Goal: Information Seeking & Learning: Find specific fact

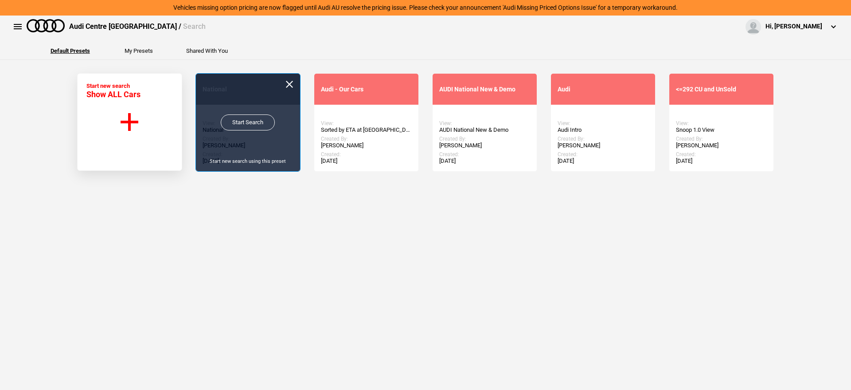
click at [233, 125] on link "Start Search" at bounding box center [248, 122] width 54 height 16
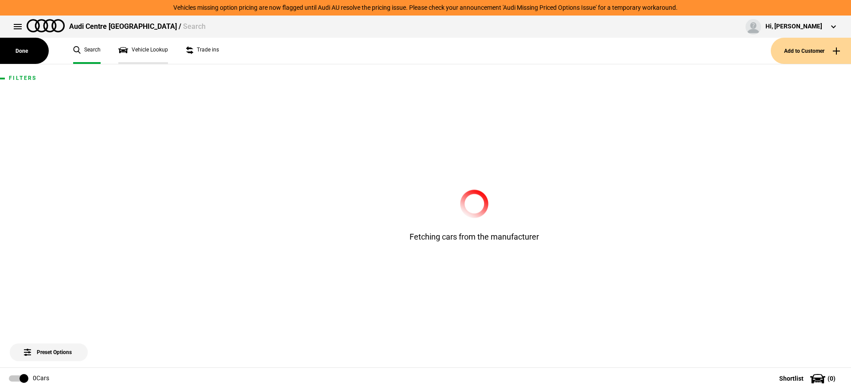
click at [144, 51] on link "Vehicle Lookup" at bounding box center [143, 51] width 50 height 26
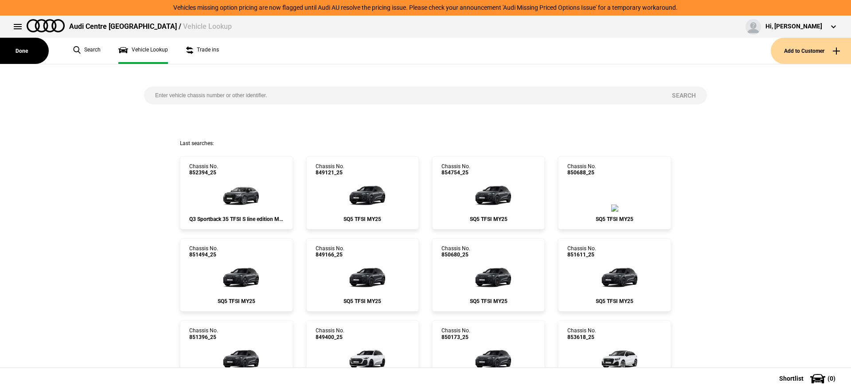
click at [225, 95] on input "search" at bounding box center [402, 95] width 517 height 18
paste input "850680"
type input "850680"
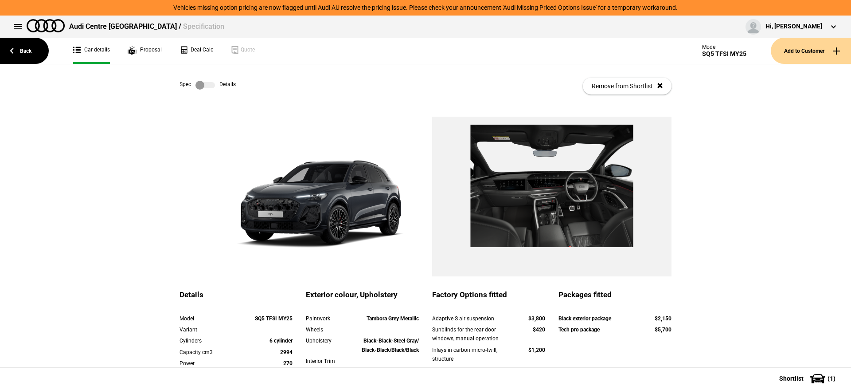
click at [199, 85] on label at bounding box center [206, 85] width 20 height 9
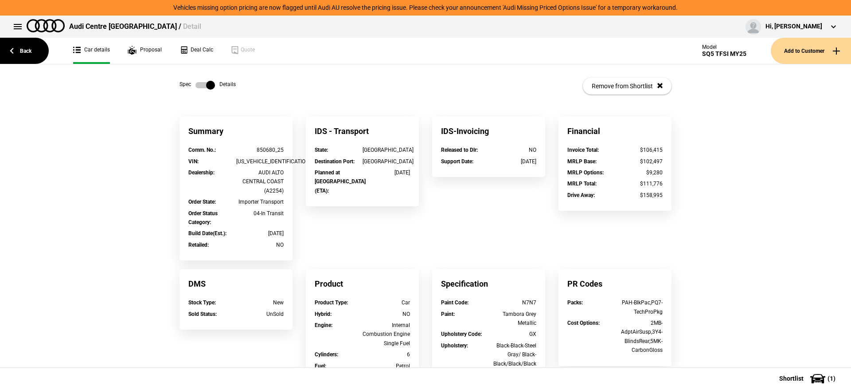
click at [199, 85] on label at bounding box center [206, 85] width 20 height 9
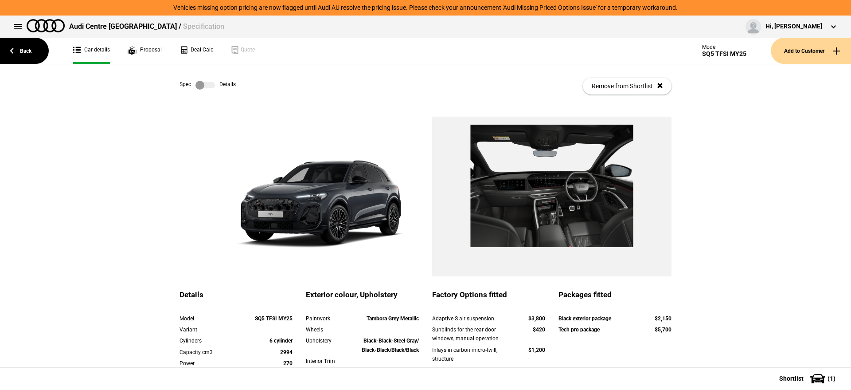
click at [203, 87] on label at bounding box center [206, 85] width 20 height 9
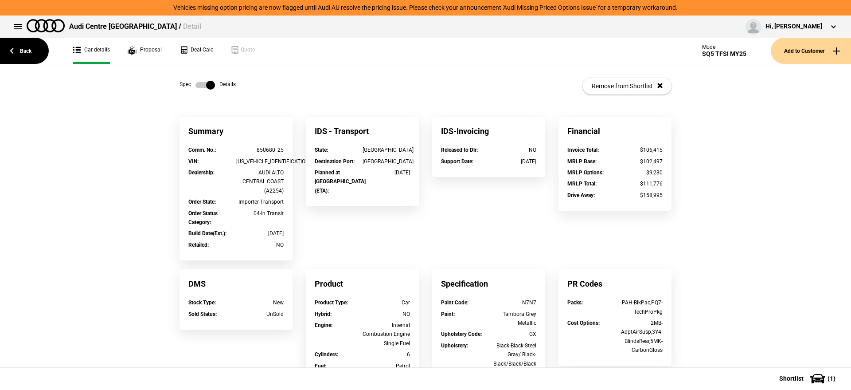
click at [203, 87] on label at bounding box center [206, 85] width 20 height 9
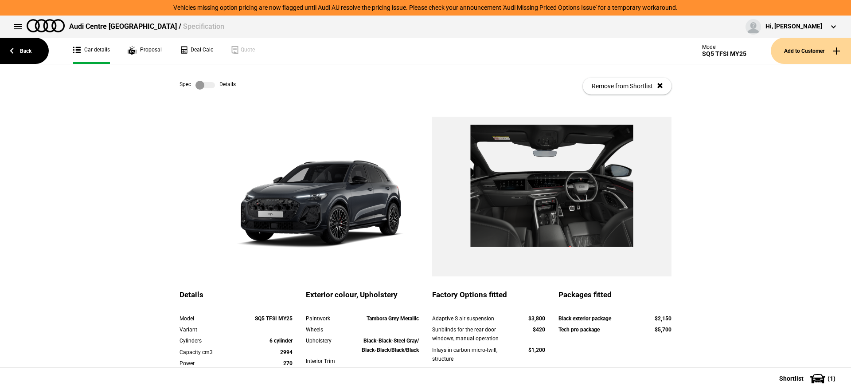
click at [206, 86] on label at bounding box center [206, 85] width 20 height 9
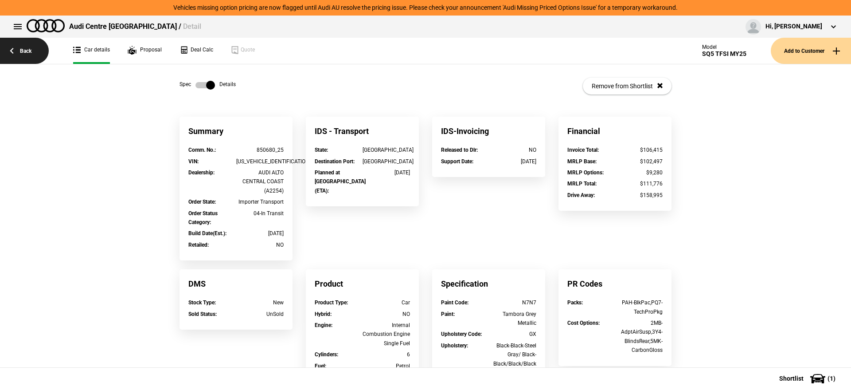
click at [33, 50] on link "Back" at bounding box center [24, 51] width 49 height 26
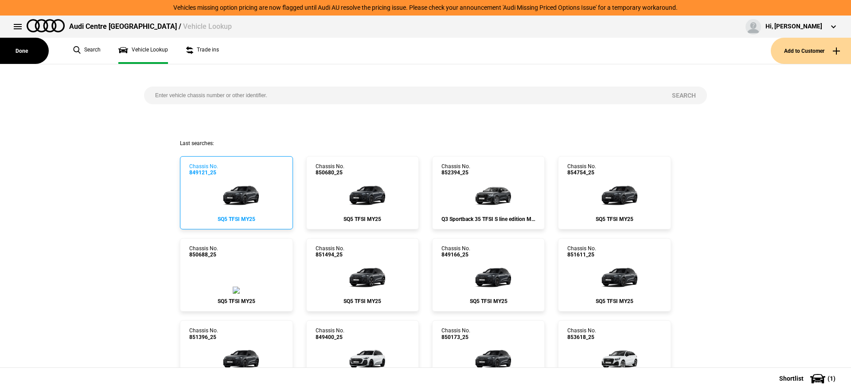
click at [260, 187] on img at bounding box center [236, 193] width 53 height 35
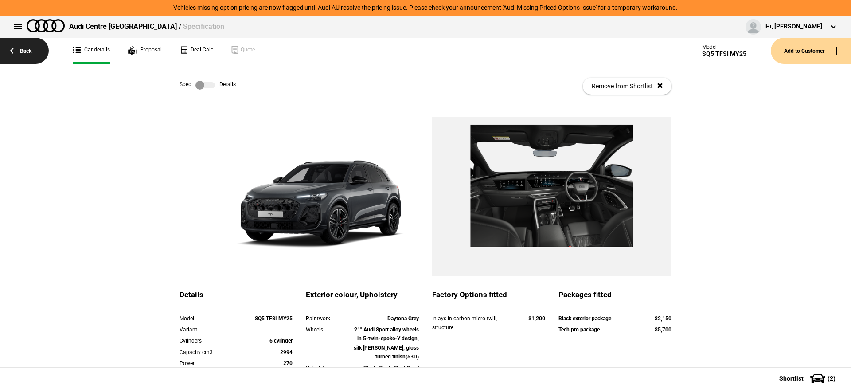
click at [19, 49] on link "Back" at bounding box center [24, 51] width 49 height 26
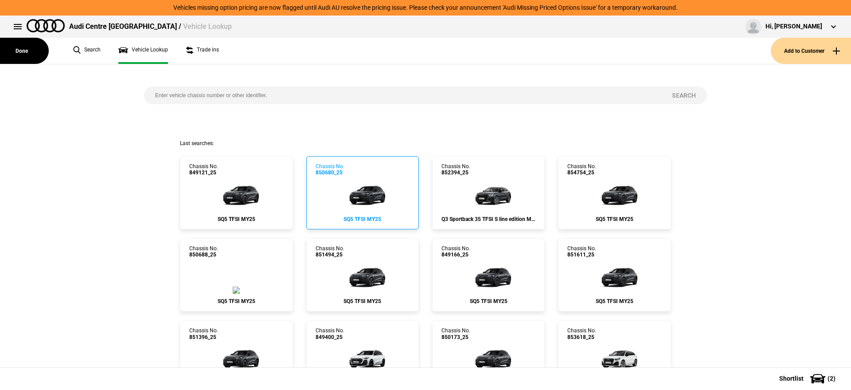
click at [385, 199] on img at bounding box center [362, 193] width 53 height 35
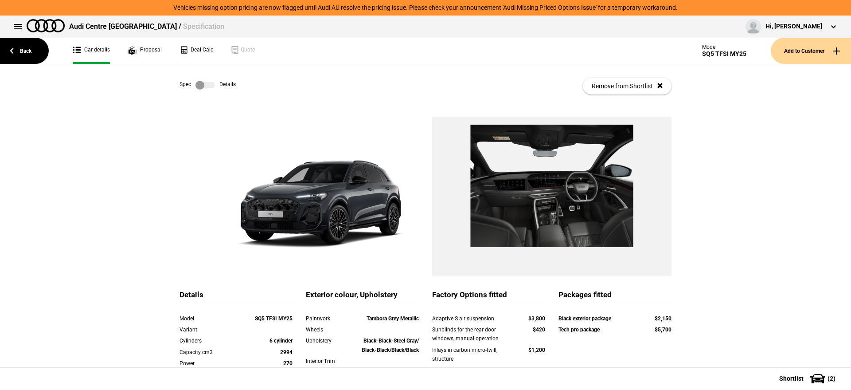
click at [198, 79] on div "Spec Details Remove from Shortlist" at bounding box center [426, 85] width 492 height 43
click at [203, 83] on label at bounding box center [206, 85] width 20 height 9
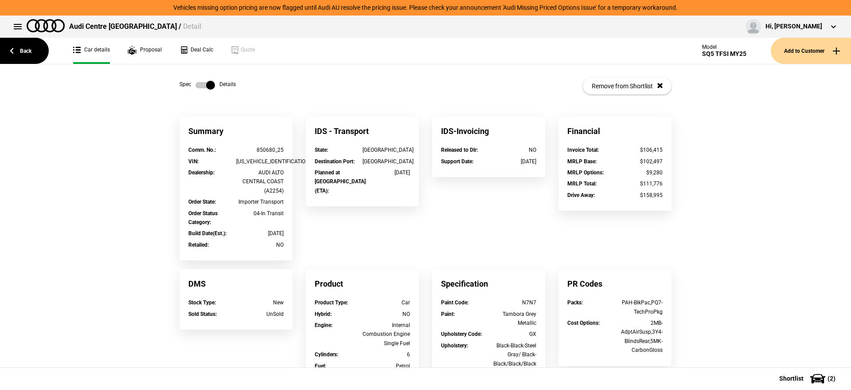
click at [258, 162] on div "WAUZZZGU8S2050840" at bounding box center [260, 161] width 48 height 9
copy div "WAUZZZGU8S2050840"
click at [196, 83] on label at bounding box center [206, 85] width 20 height 9
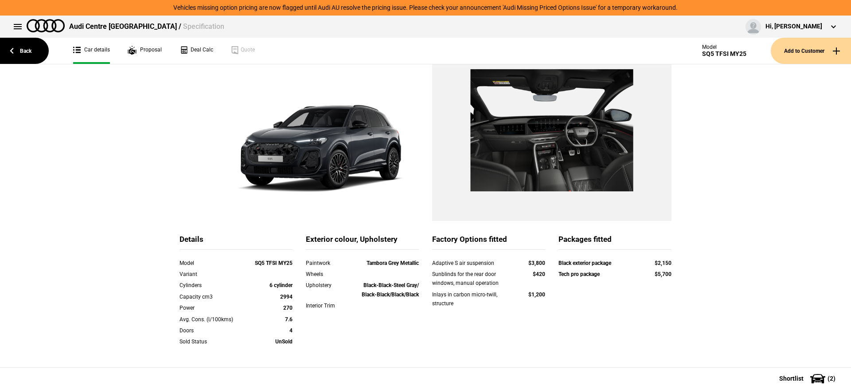
scroll to position [53, 0]
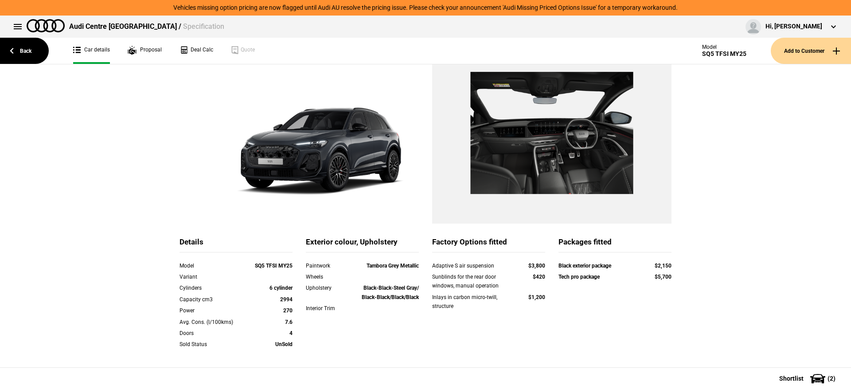
click at [697, 99] on div "Details Model SQ5 TFSI MY25 Variant Cylinders 6 cylinder Capacity cm3 2994 Powe…" at bounding box center [425, 276] width 851 height 425
click at [682, 77] on div "Details Model SQ5 TFSI MY25 Variant Cylinders 6 cylinder Capacity cm3 2994 Powe…" at bounding box center [425, 276] width 851 height 425
click at [27, 49] on link "Back" at bounding box center [24, 51] width 49 height 26
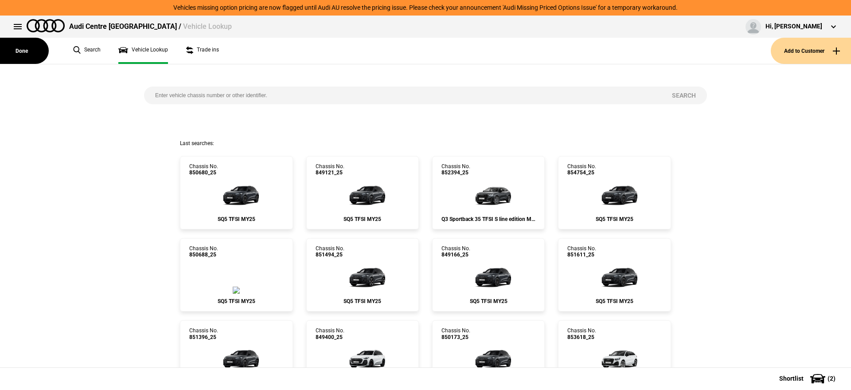
click at [268, 88] on input "search" at bounding box center [402, 95] width 517 height 18
type input "840347"
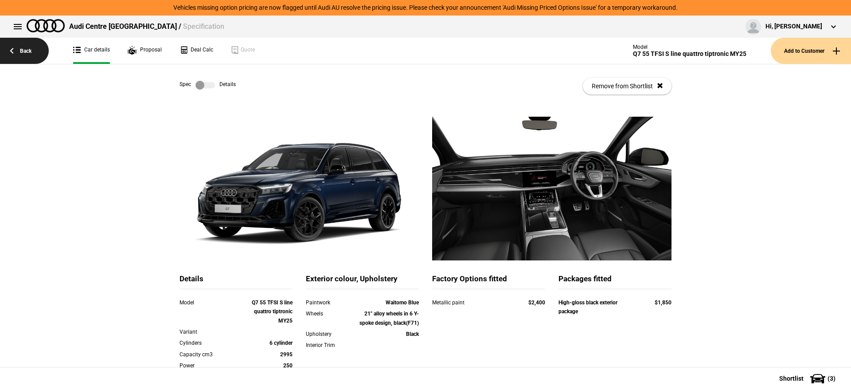
click at [21, 49] on link "Back" at bounding box center [24, 51] width 49 height 26
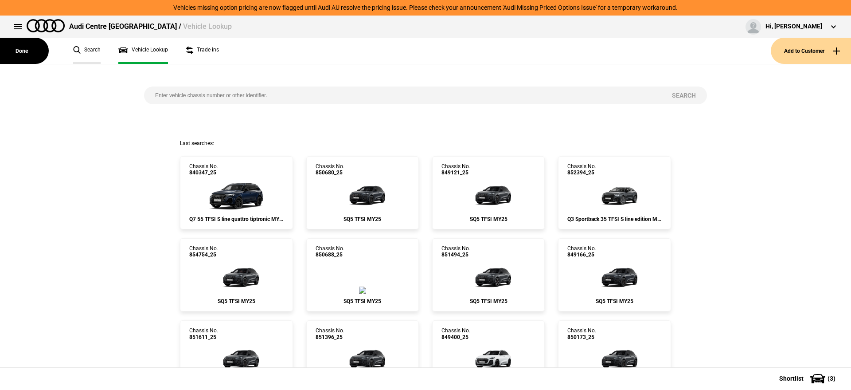
click at [84, 52] on link "Search" at bounding box center [86, 51] width 27 height 26
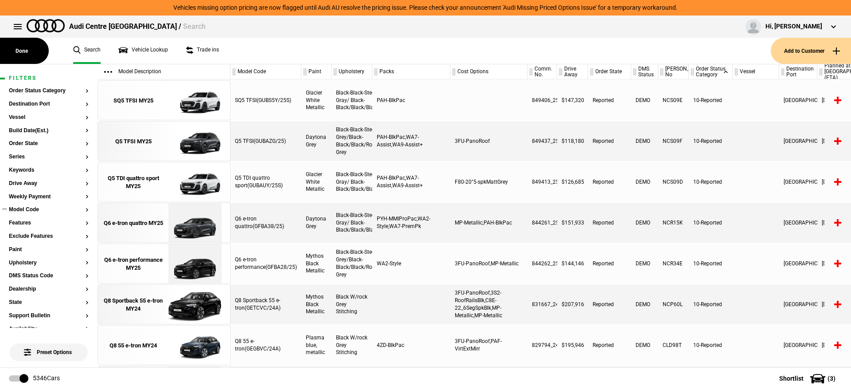
click at [33, 213] on section "Model Code" at bounding box center [49, 213] width 80 height 13
click at [50, 208] on button "Model Code" at bounding box center [49, 210] width 80 height 6
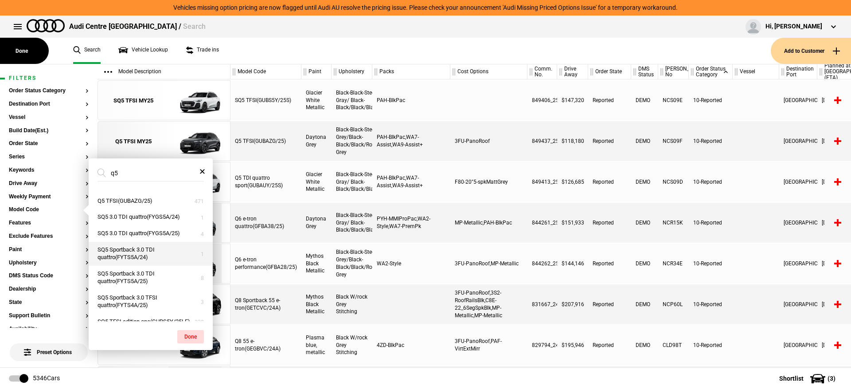
scroll to position [267, 0]
type input "q5"
click at [161, 193] on button "Q5 TDI quattro(GUBAUY/25)" at bounding box center [151, 185] width 124 height 16
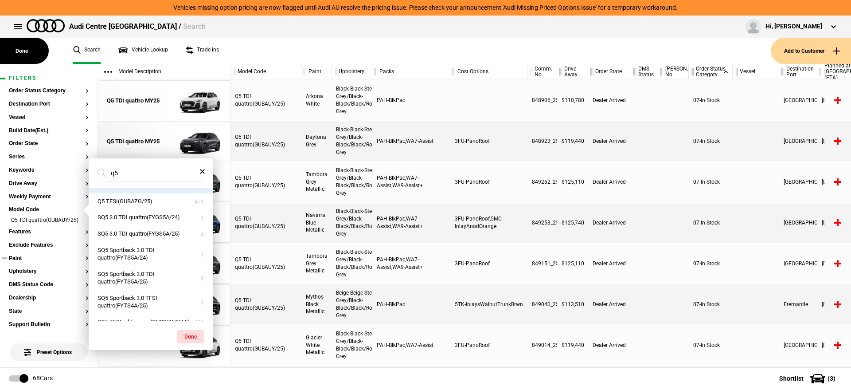
click at [38, 262] on button "Paint" at bounding box center [49, 258] width 80 height 6
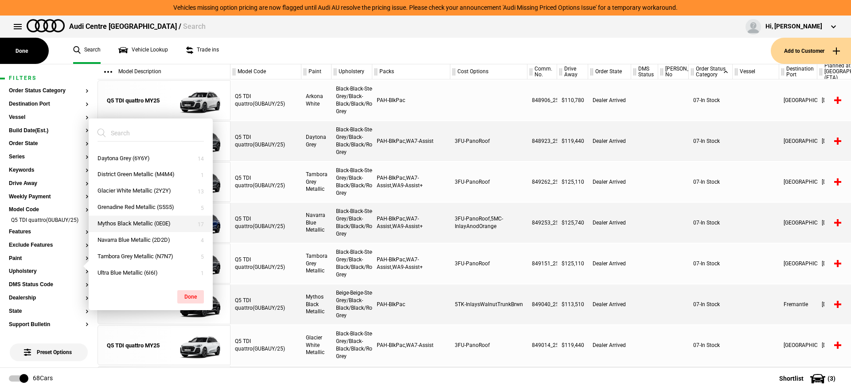
click at [150, 228] on button "Mythos Black Metallic (0E0E)" at bounding box center [151, 224] width 124 height 16
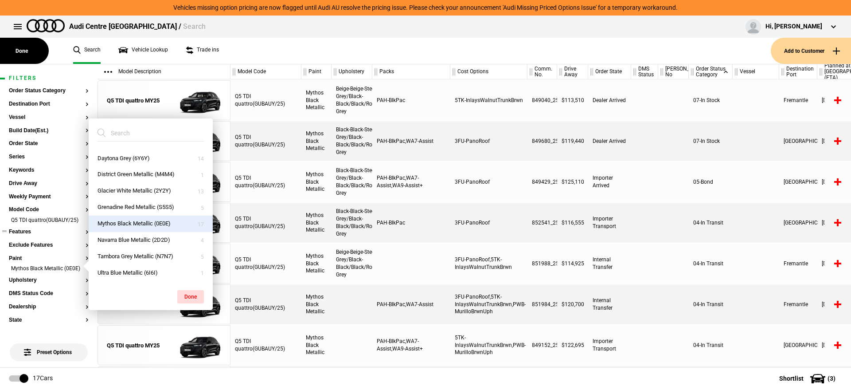
click at [36, 235] on button "Features" at bounding box center [49, 232] width 80 height 6
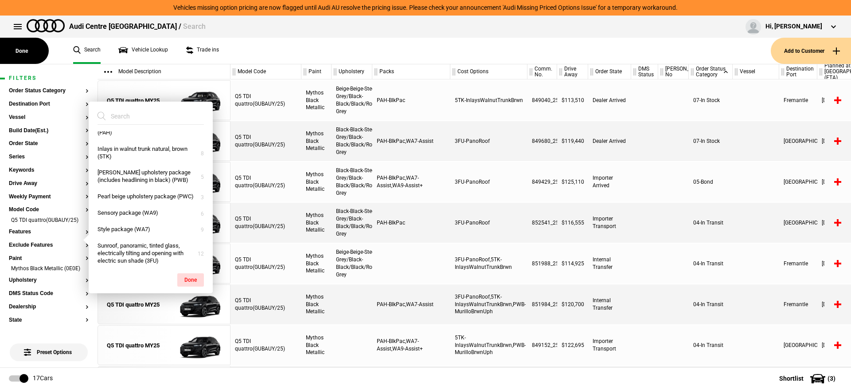
click at [140, 117] on input "search" at bounding box center [146, 116] width 96 height 16
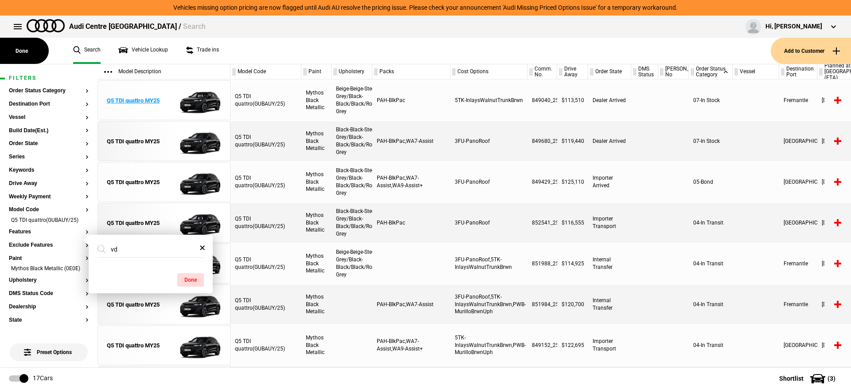
type input "v"
type input "4"
type input "v"
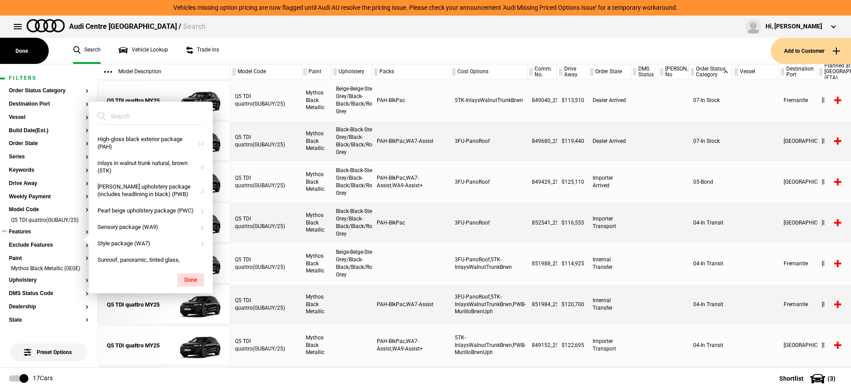
click at [25, 235] on button "Features" at bounding box center [49, 232] width 80 height 6
click at [135, 116] on input "search" at bounding box center [146, 116] width 96 height 16
type input "4"
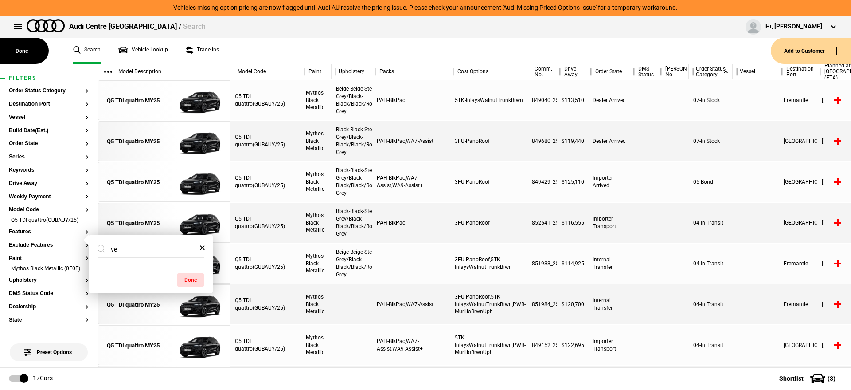
type input "v"
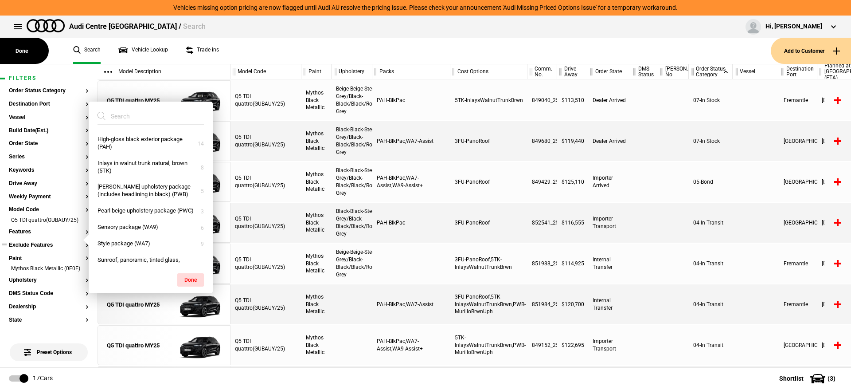
click at [47, 248] on button "Exclude Features" at bounding box center [49, 245] width 80 height 6
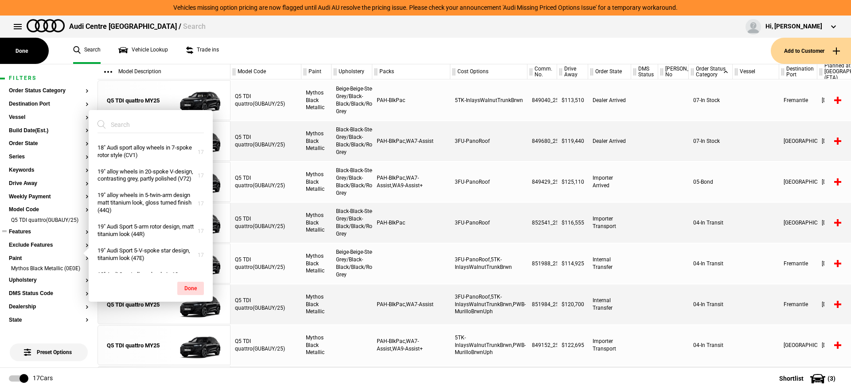
click at [39, 235] on button "Features" at bounding box center [49, 232] width 80 height 6
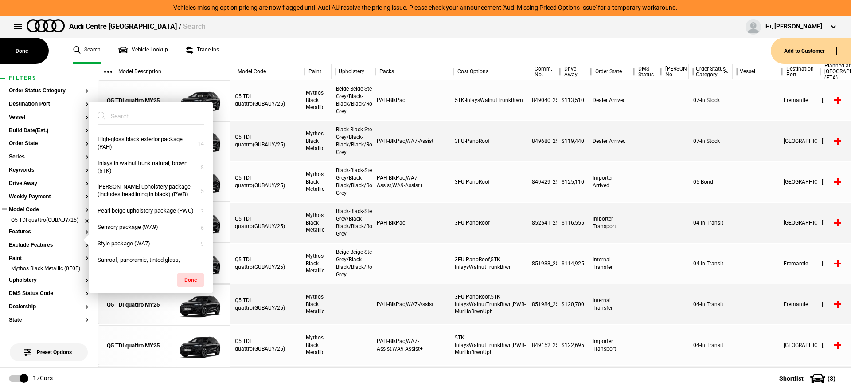
click at [78, 222] on li "Q5 TDI quattro(GUBAUY/25)" at bounding box center [49, 220] width 80 height 9
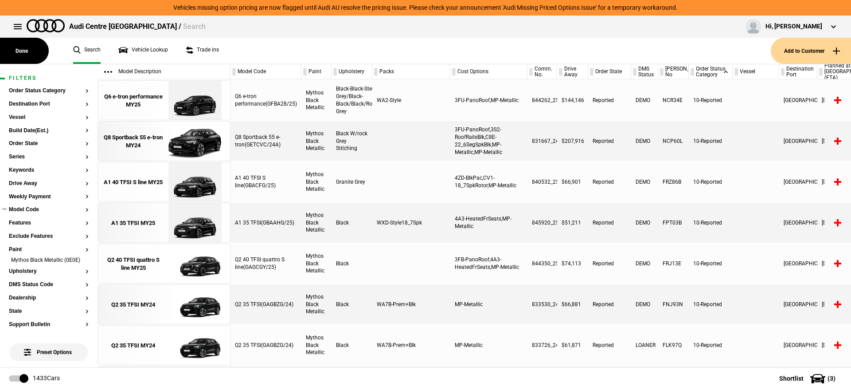
click at [38, 209] on button "Model Code" at bounding box center [49, 210] width 80 height 6
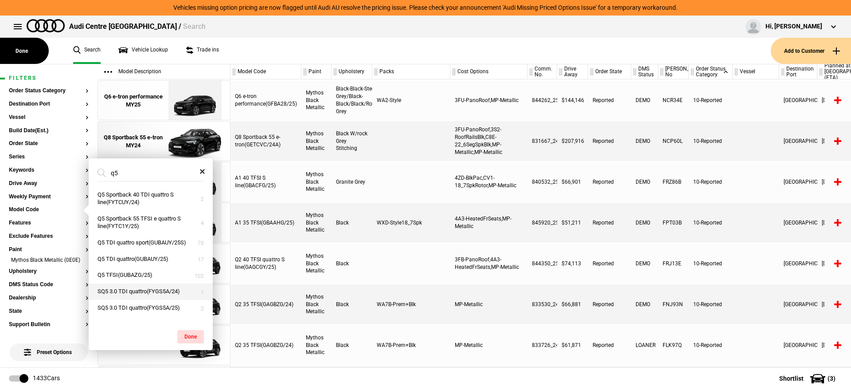
scroll to position [70, 0]
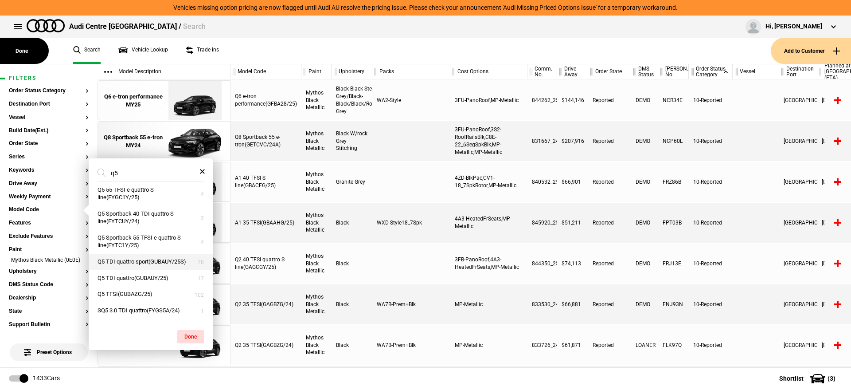
type input "q5"
click at [144, 264] on button "Q5 TDI quattro sport(GUBAUY/25S)" at bounding box center [151, 262] width 124 height 16
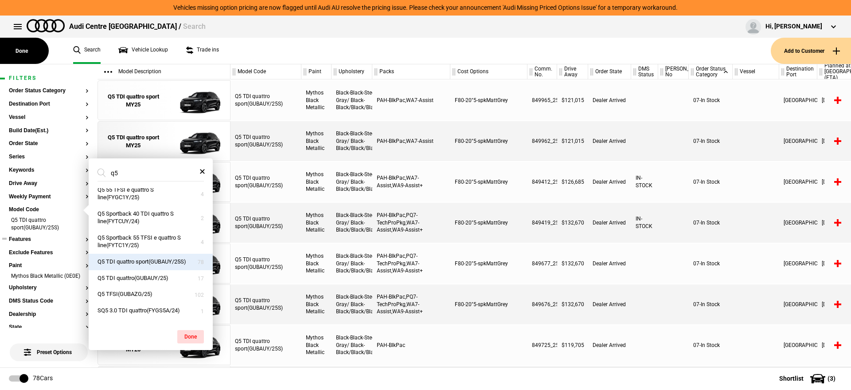
click at [45, 243] on section "Features" at bounding box center [49, 242] width 80 height 13
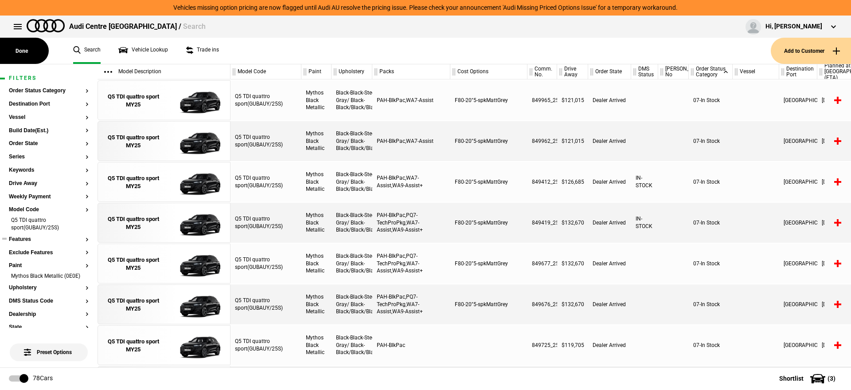
click at [27, 239] on button "Features" at bounding box center [49, 239] width 80 height 6
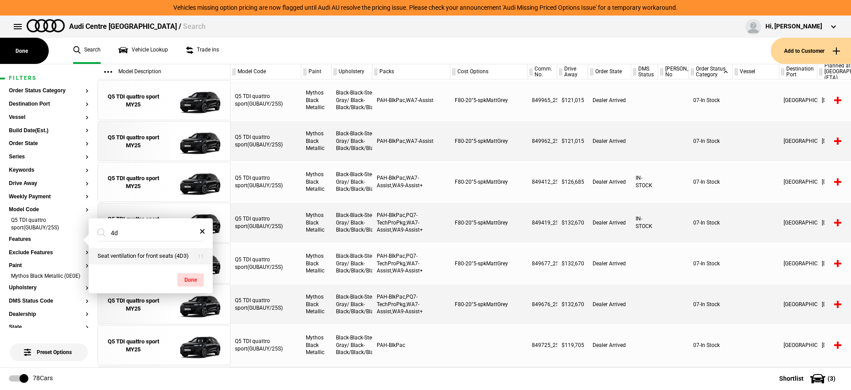
type input "4d"
click at [142, 253] on button "Seat ventilation for front seats (4D3)" at bounding box center [151, 256] width 124 height 16
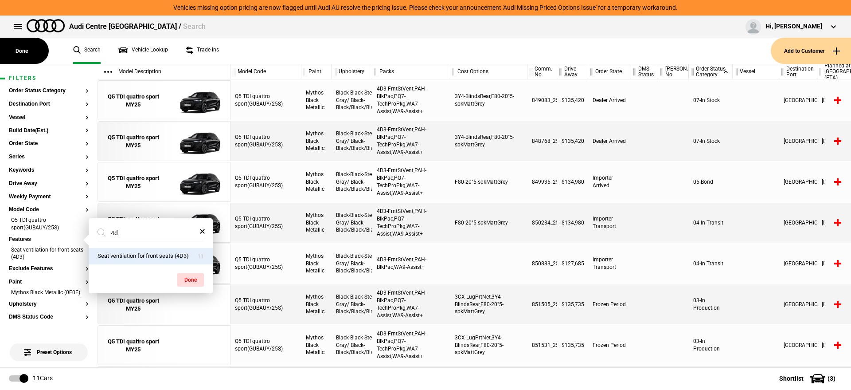
click at [466, 258] on div at bounding box center [489, 263] width 77 height 40
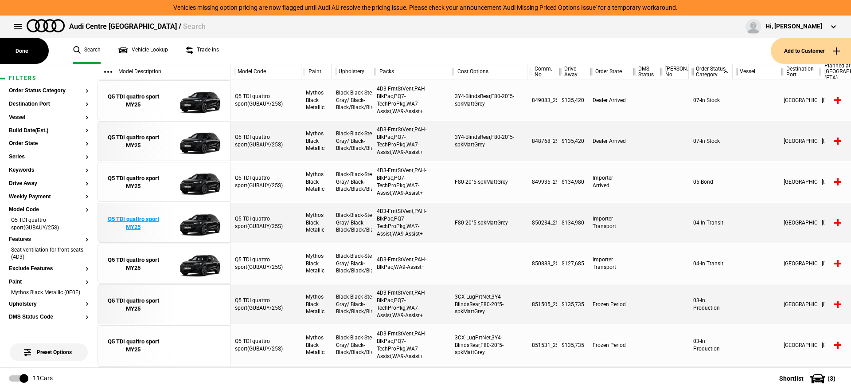
click at [206, 225] on img at bounding box center [195, 223] width 62 height 40
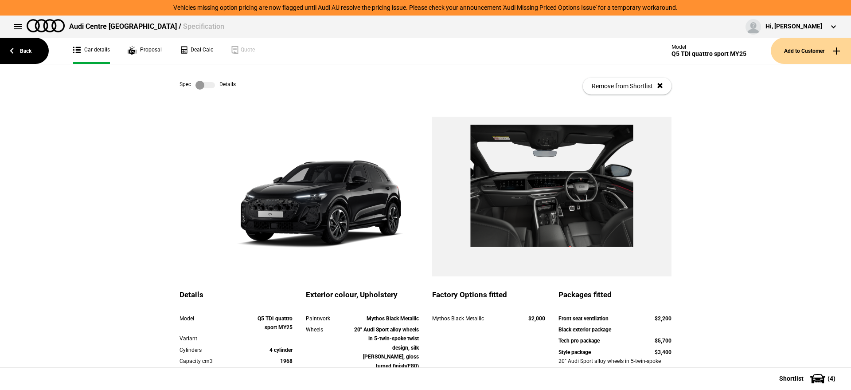
click at [204, 84] on label at bounding box center [206, 85] width 20 height 9
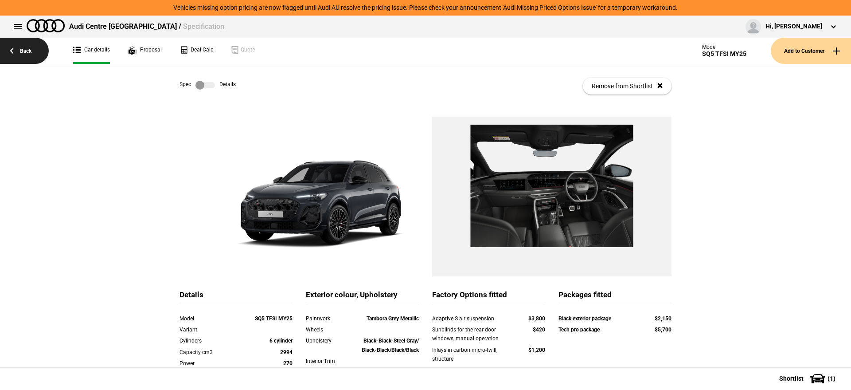
click at [16, 52] on link "Back" at bounding box center [24, 51] width 49 height 26
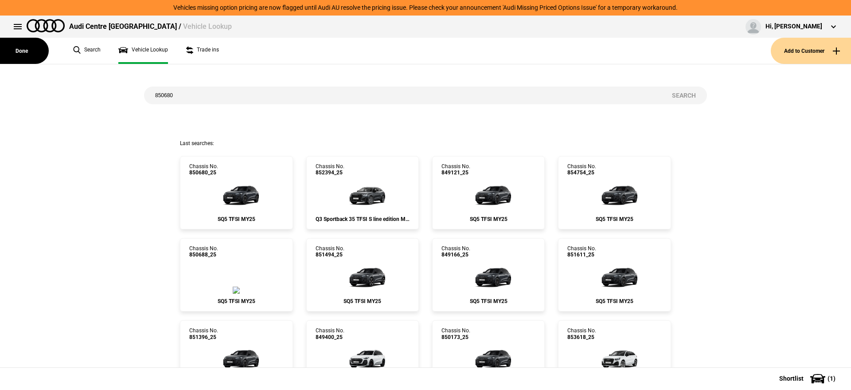
click at [241, 99] on input "850680" at bounding box center [402, 95] width 517 height 18
type input "849121"
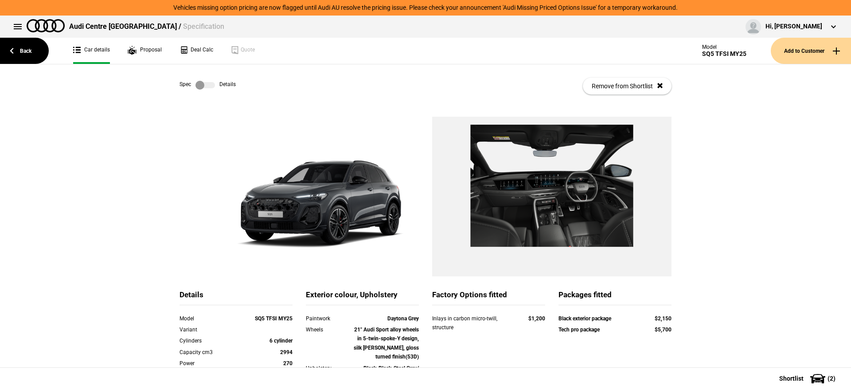
click at [204, 86] on label at bounding box center [206, 85] width 20 height 9
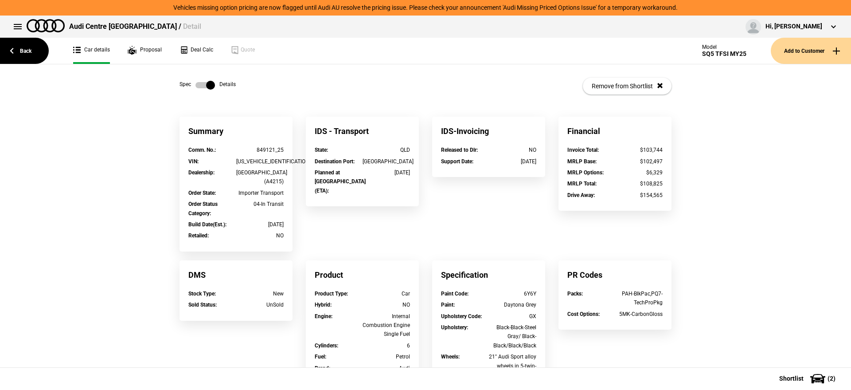
click at [204, 86] on label at bounding box center [206, 85] width 20 height 9
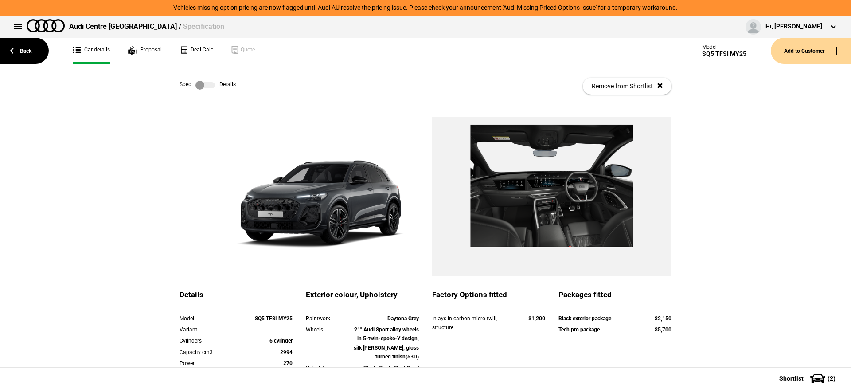
click at [204, 86] on label at bounding box center [206, 85] width 20 height 9
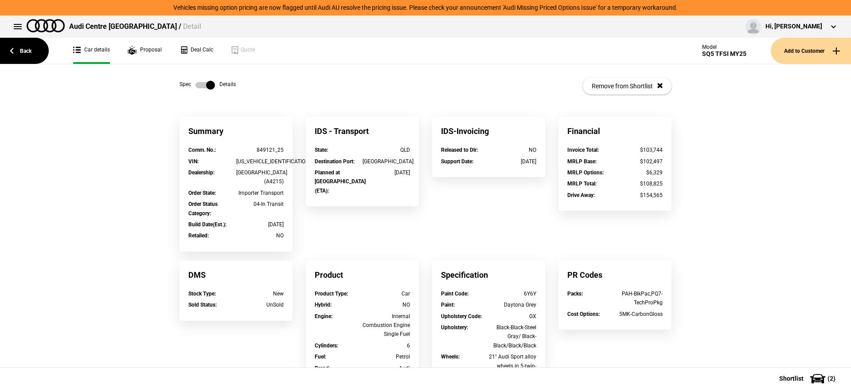
click at [204, 86] on label at bounding box center [206, 85] width 20 height 9
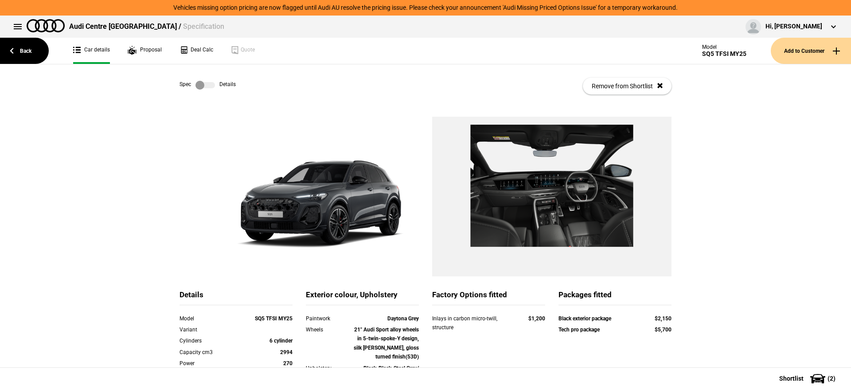
click at [204, 86] on label at bounding box center [206, 85] width 20 height 9
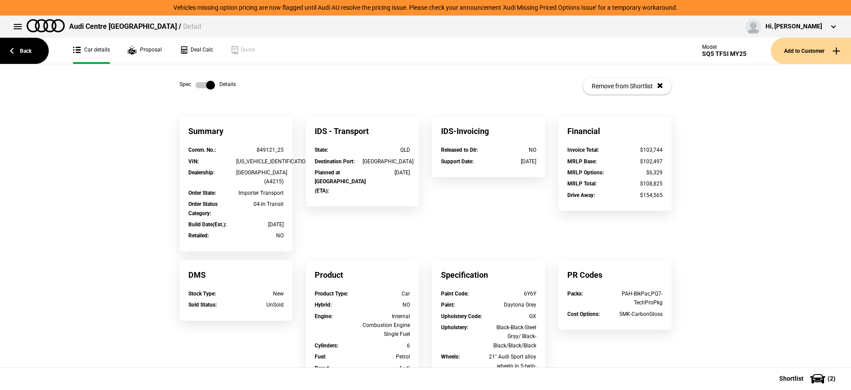
click at [201, 87] on label at bounding box center [206, 85] width 20 height 9
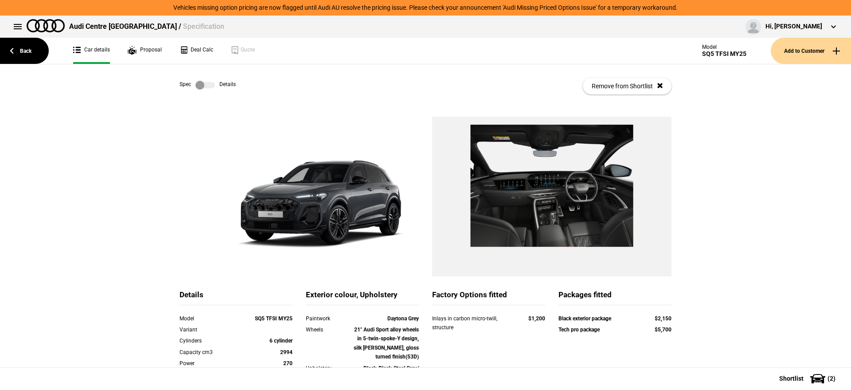
click at [201, 87] on label at bounding box center [206, 85] width 20 height 9
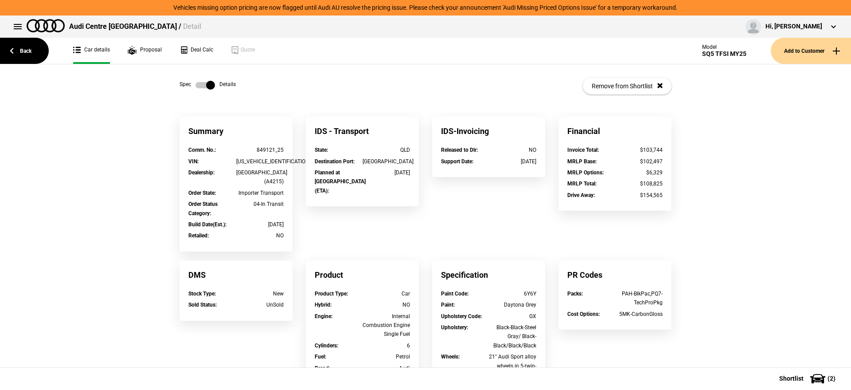
click at [201, 87] on label at bounding box center [206, 85] width 20 height 9
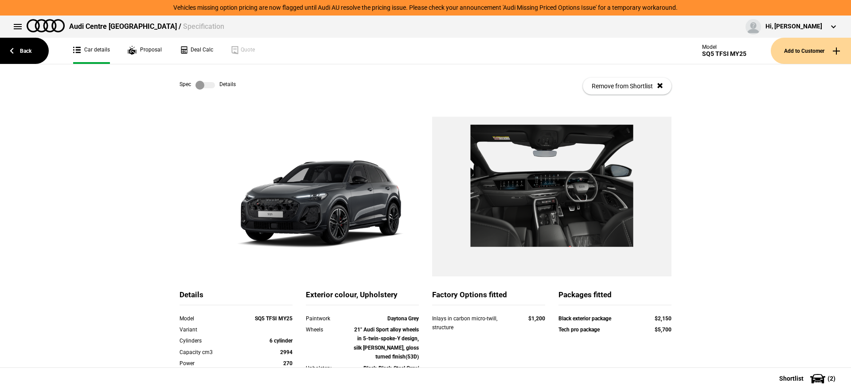
click at [206, 85] on label at bounding box center [206, 85] width 20 height 9
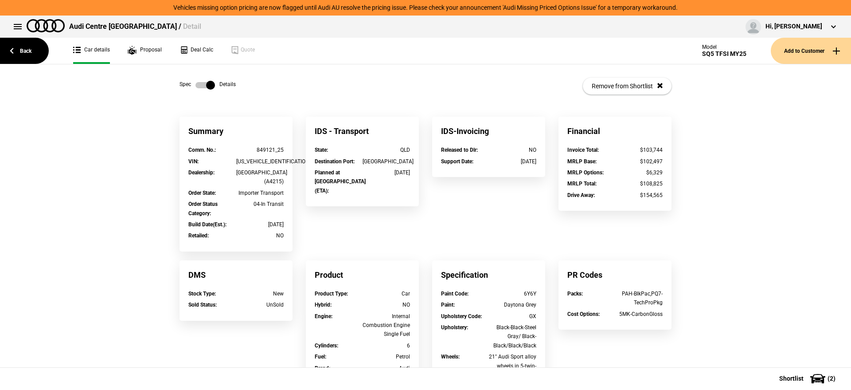
click at [206, 85] on label at bounding box center [206, 85] width 20 height 9
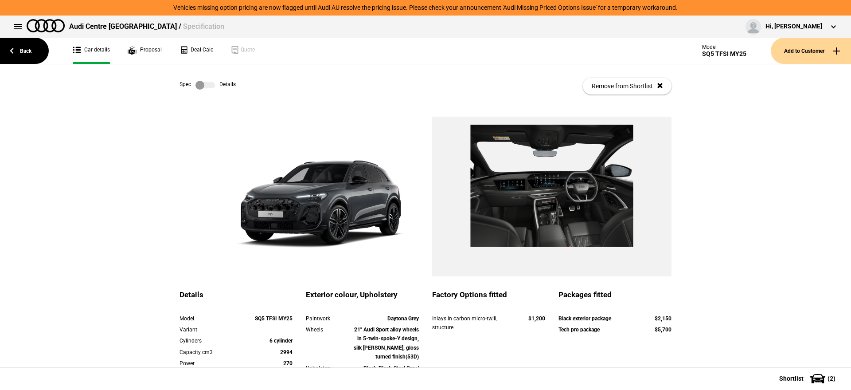
click at [208, 81] on label at bounding box center [206, 85] width 20 height 9
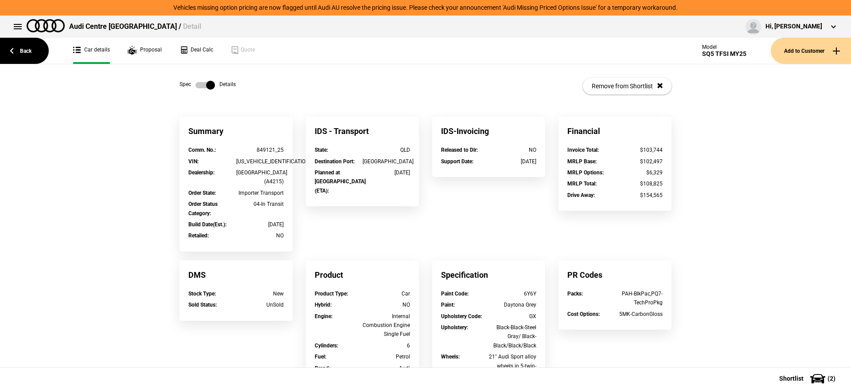
click at [208, 81] on label at bounding box center [206, 85] width 20 height 9
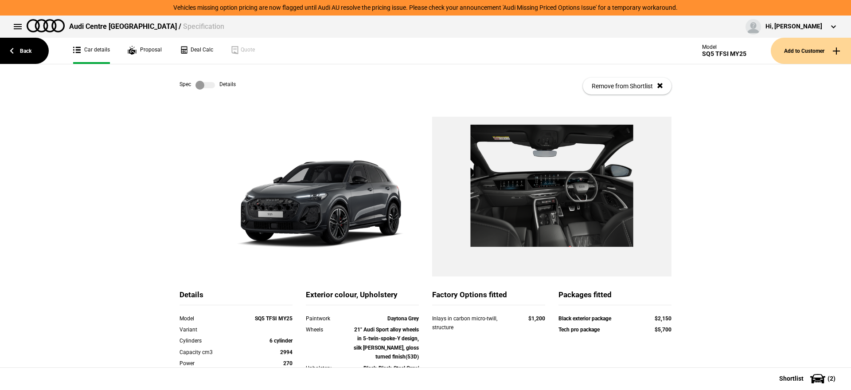
click at [207, 83] on label at bounding box center [206, 85] width 20 height 9
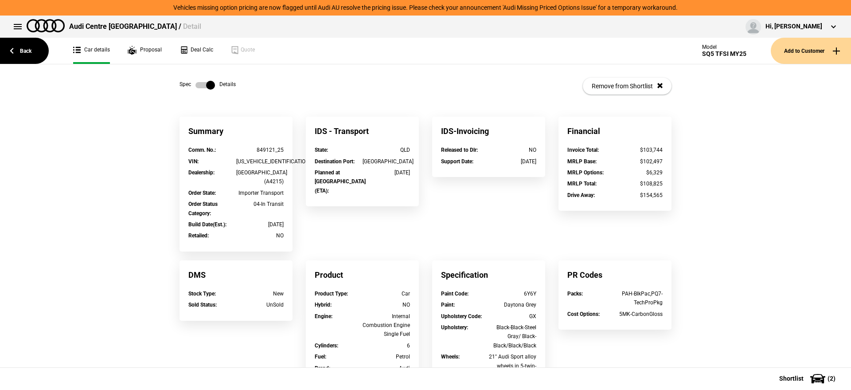
click at [253, 162] on div "WAUZZZGU6S2038539" at bounding box center [260, 161] width 48 height 9
copy div "WAUZZZGU6S2038539"
click at [191, 83] on link at bounding box center [205, 85] width 28 height 9
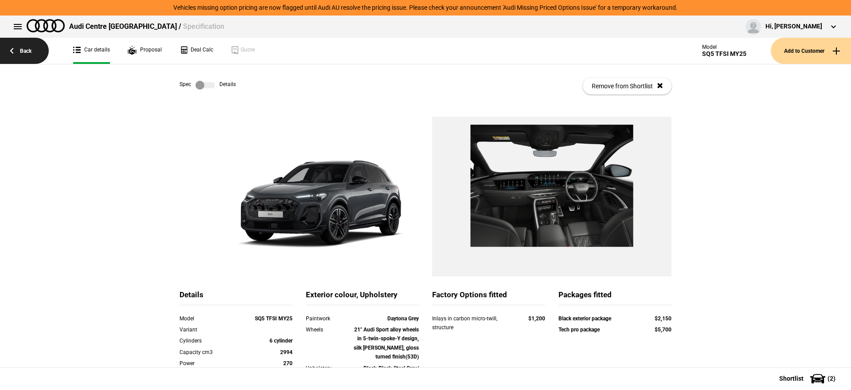
click at [20, 47] on link "Back" at bounding box center [24, 51] width 49 height 26
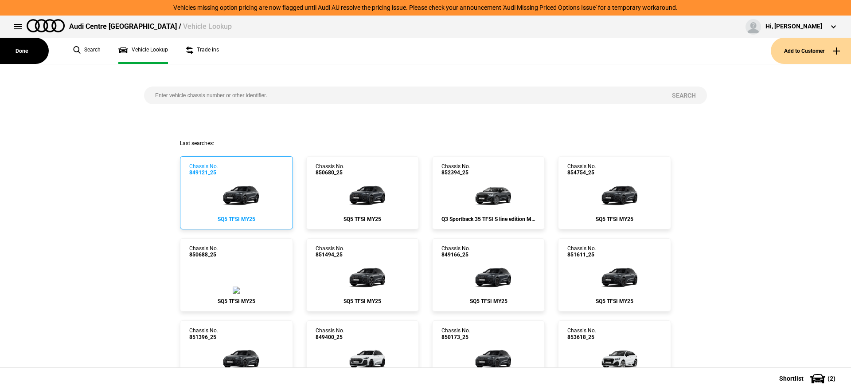
click at [232, 183] on img at bounding box center [236, 193] width 53 height 35
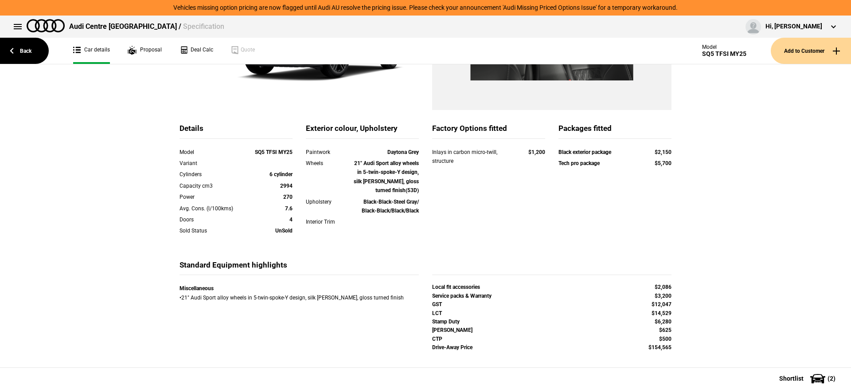
scroll to position [55, 0]
